Goal: Navigation & Orientation: Go to known website

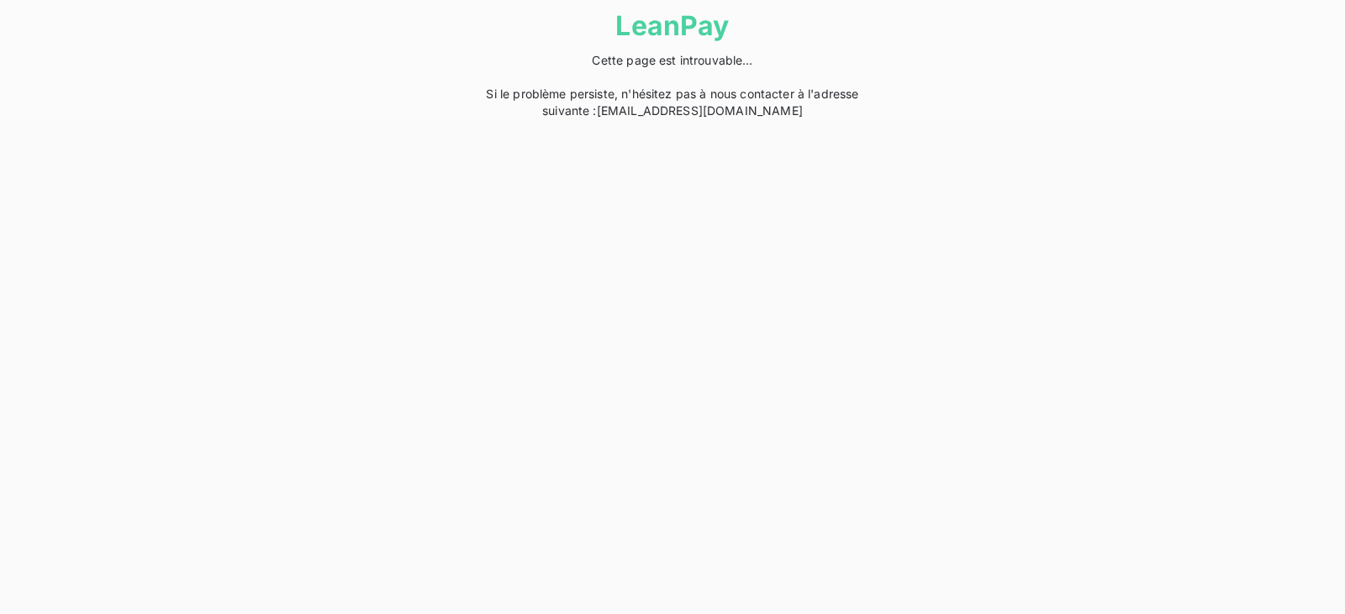
click at [240, 81] on div "LeanPay Cette page est introuvable… Si le problème persiste, n'hésitez pas à no…" at bounding box center [672, 59] width 1345 height 119
